Goal: Task Accomplishment & Management: Complete application form

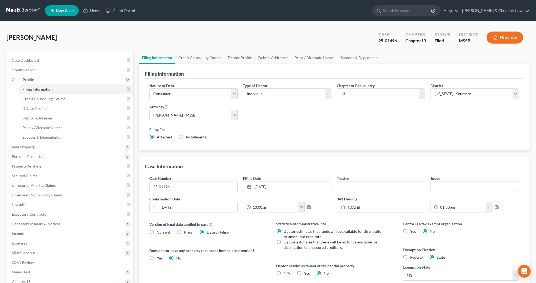
select select "1"
select select "0"
select select "3"
select select "44"
select select "0"
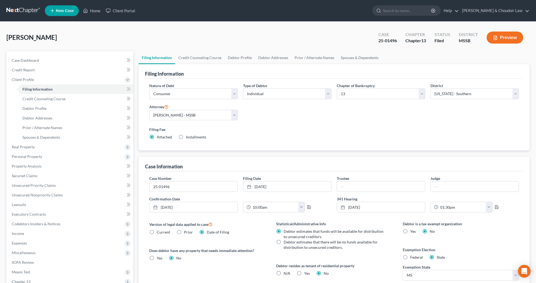
select select "25"
click at [91, 10] on link "Home" at bounding box center [91, 11] width 23 height 10
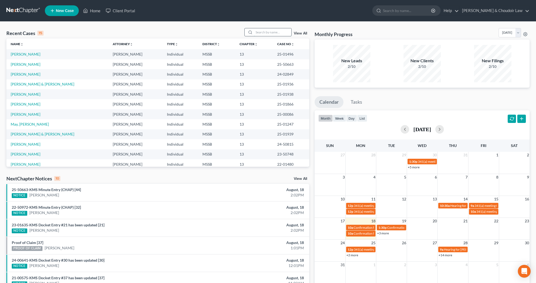
click at [258, 32] on input "search" at bounding box center [272, 32] width 37 height 8
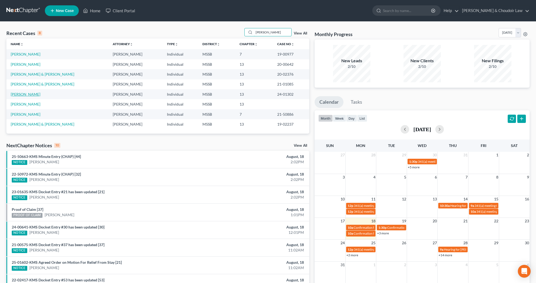
type input "[PERSON_NAME]"
click at [34, 95] on link "[PERSON_NAME]" at bounding box center [26, 94] width 30 height 5
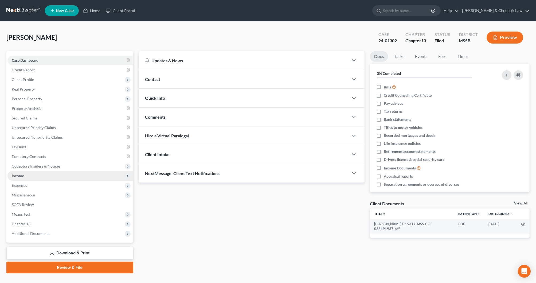
click at [36, 178] on span "Income" at bounding box center [70, 176] width 126 height 10
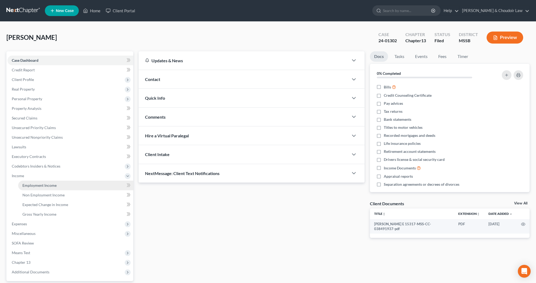
click at [49, 184] on span "Employment Income" at bounding box center [39, 185] width 34 height 5
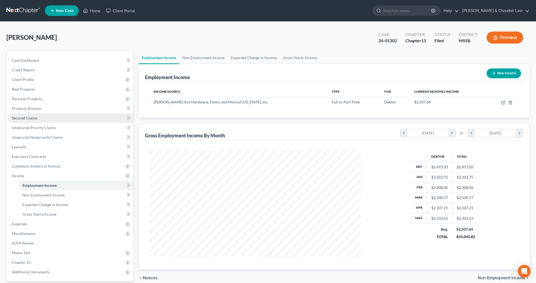
click at [31, 115] on link "Secured Claims" at bounding box center [70, 118] width 126 height 10
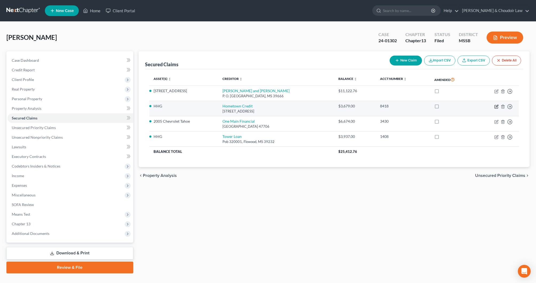
click at [496, 107] on icon "button" at bounding box center [496, 106] width 4 height 4
select select "25"
select select "0"
select select "2"
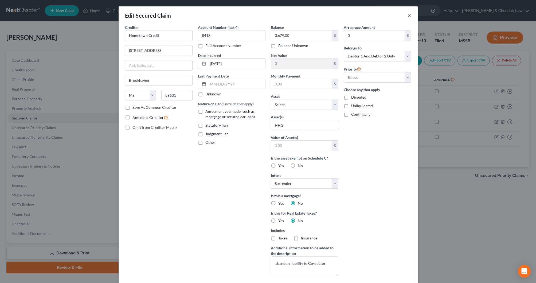
scroll to position [2, 0]
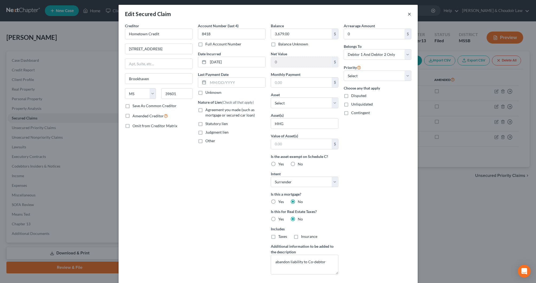
click at [408, 15] on button "×" at bounding box center [410, 14] width 4 height 6
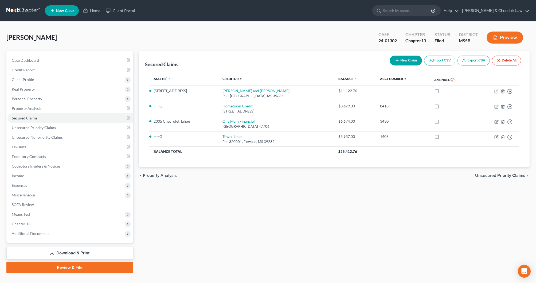
scroll to position [7, 0]
